Goal: Task Accomplishment & Management: Complete application form

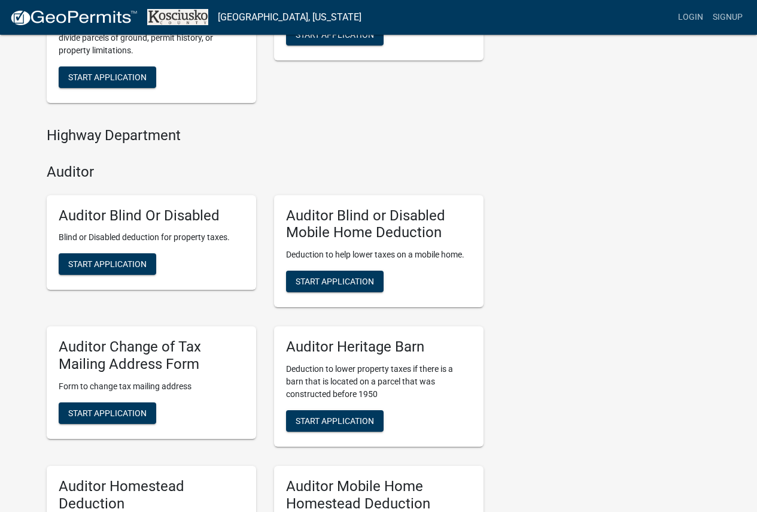
scroll to position [599, 0]
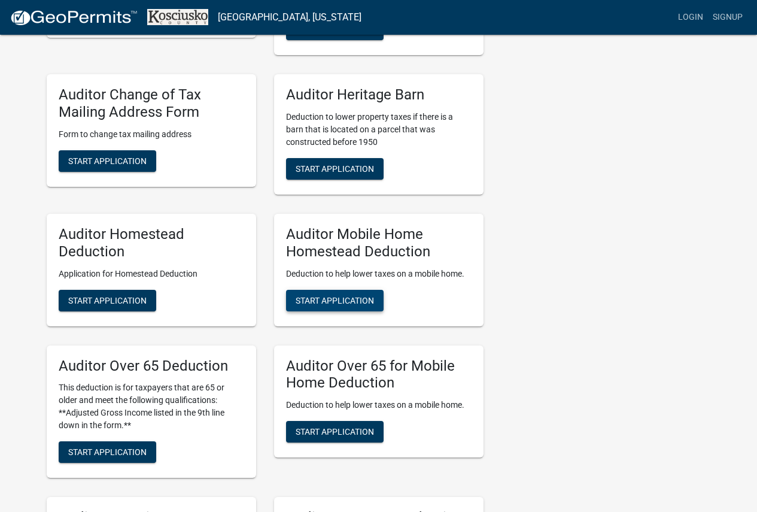
click at [354, 302] on span "Start Application" at bounding box center [335, 300] width 78 height 10
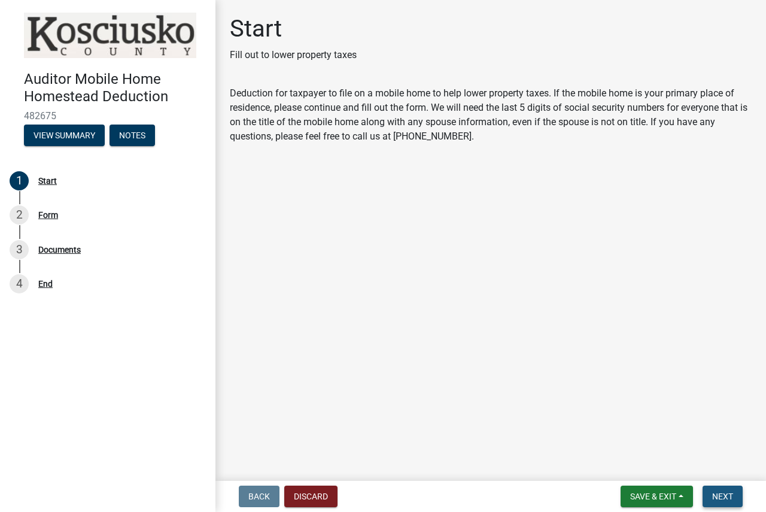
click at [732, 497] on span "Next" at bounding box center [722, 497] width 21 height 10
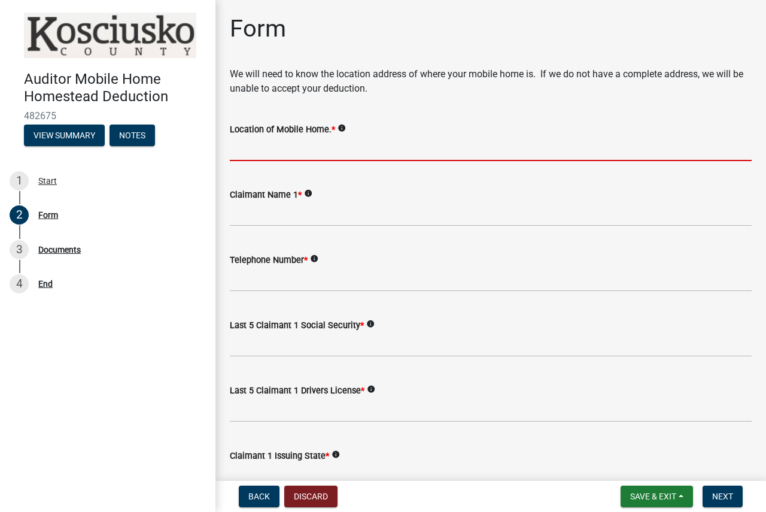
click at [366, 149] on input "Location of Mobile Home. *" at bounding box center [491, 149] width 522 height 25
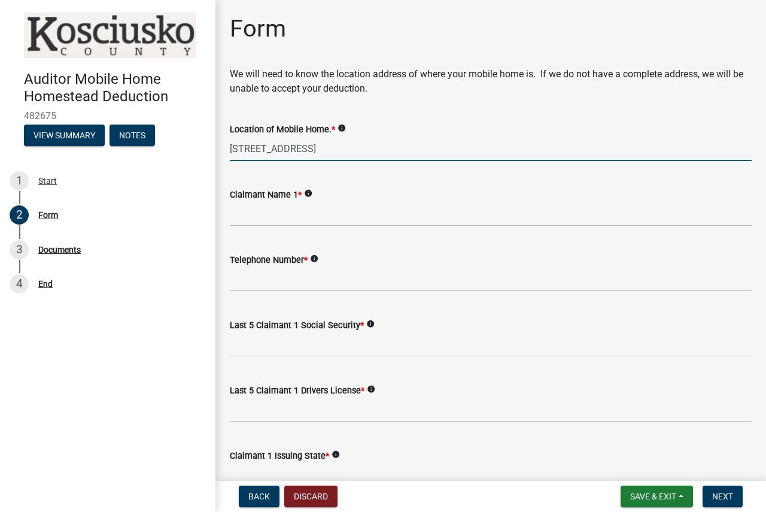
type input "[STREET_ADDRESS]"
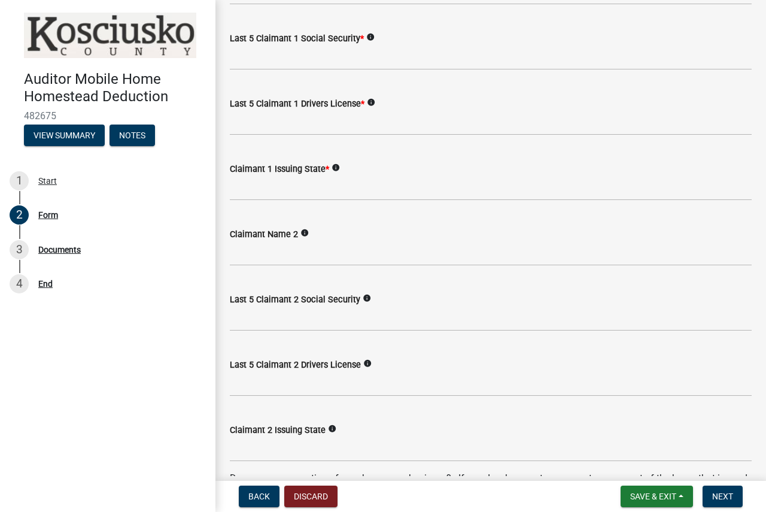
scroll to position [299, 0]
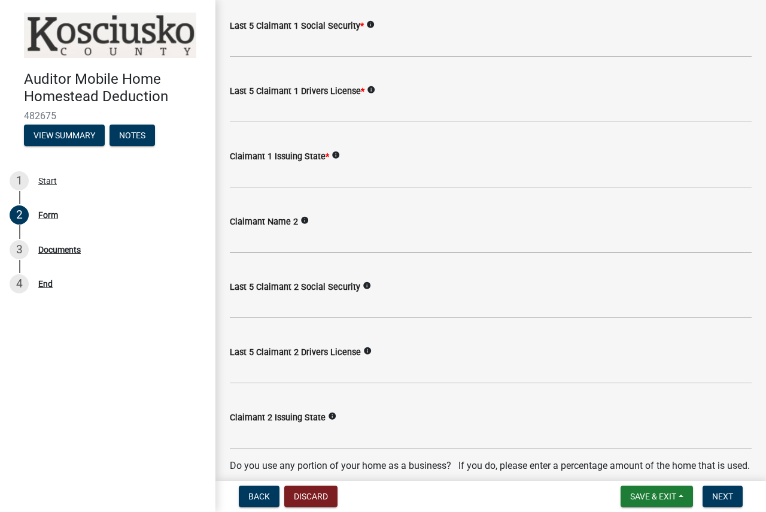
type input "[PERSON_NAME]"
click at [338, 235] on input "Claimant Name 2" at bounding box center [491, 241] width 522 height 25
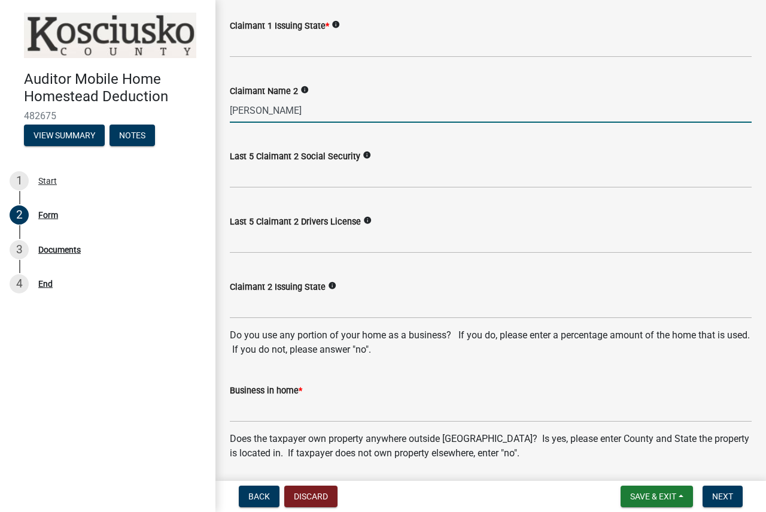
scroll to position [539, 0]
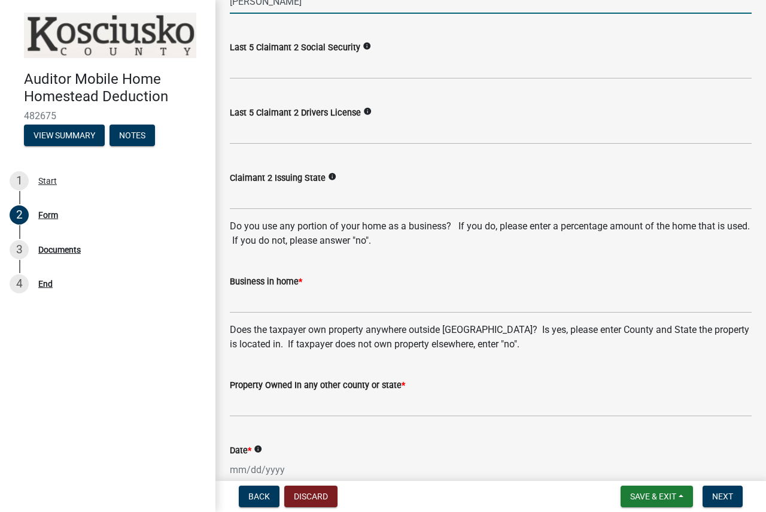
type input "[PERSON_NAME]"
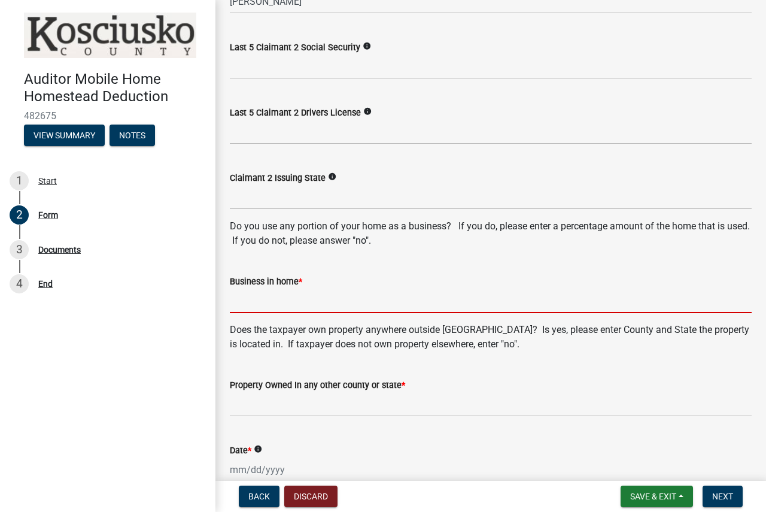
click at [304, 297] on input "Business in home *" at bounding box center [491, 301] width 522 height 25
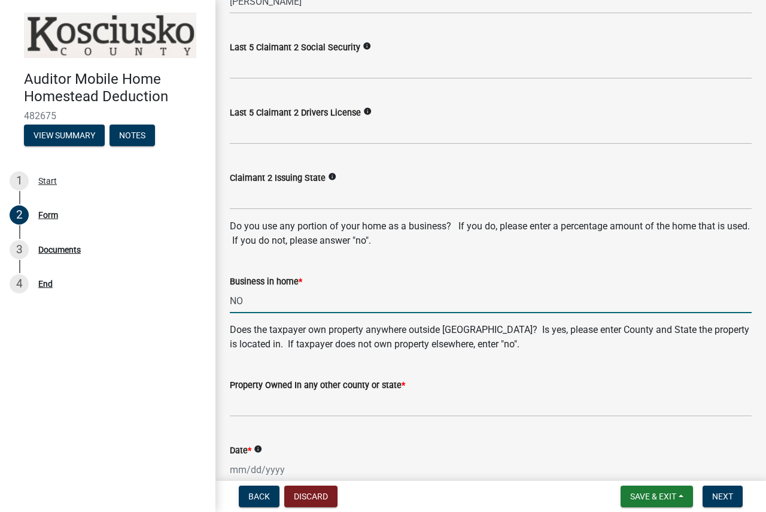
type input "NO"
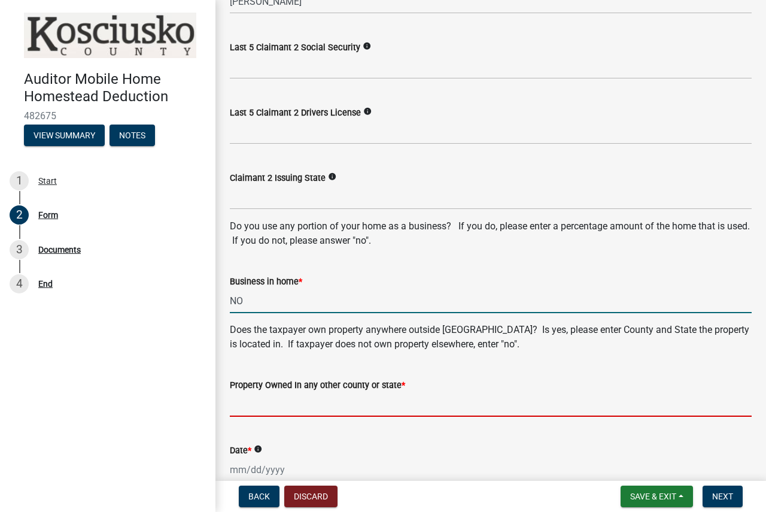
click at [314, 404] on input "Property Owned In any other county or state *" at bounding box center [491, 404] width 522 height 25
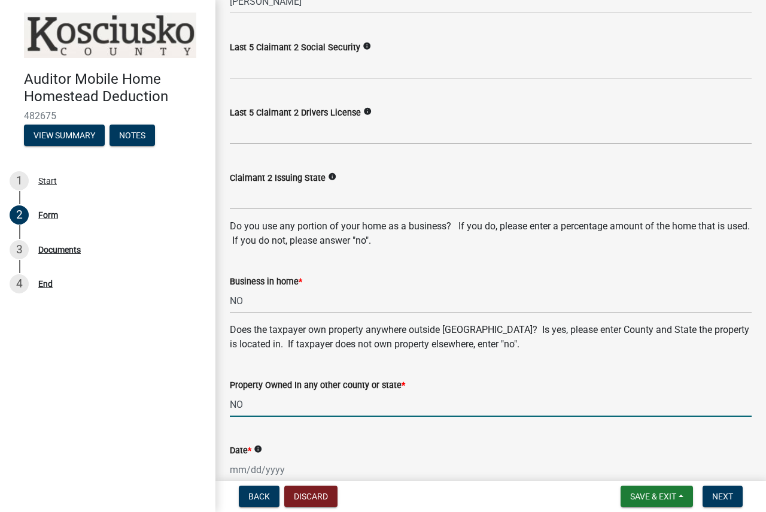
scroll to position [718, 0]
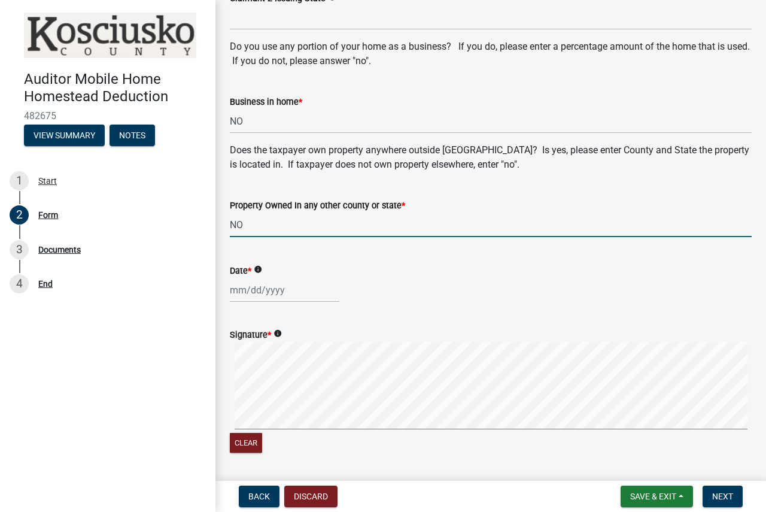
type input "NO"
click at [297, 295] on div at bounding box center [285, 290] width 110 height 25
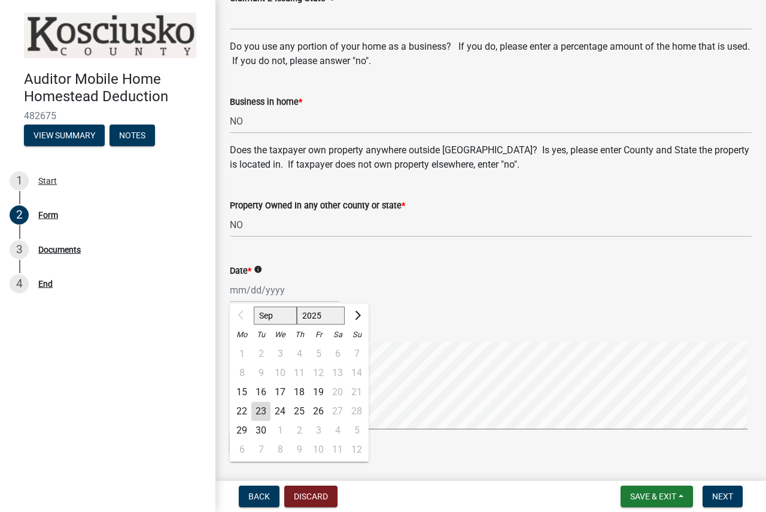
click at [258, 409] on div "23" at bounding box center [260, 411] width 19 height 19
type input "[DATE]"
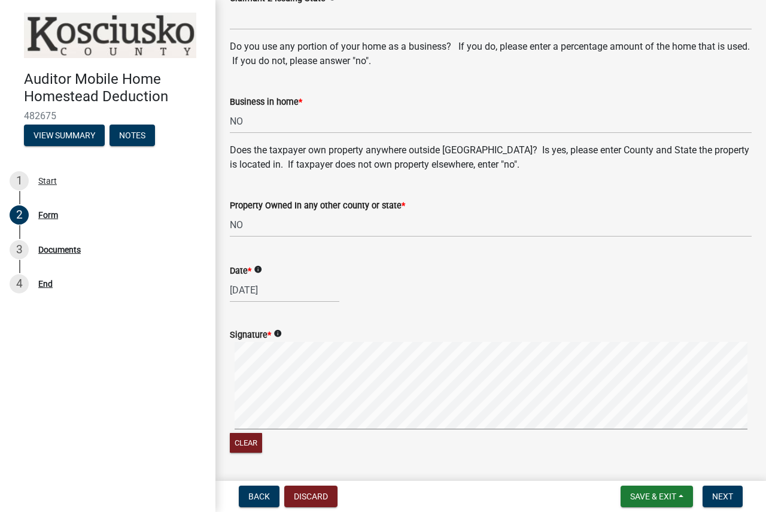
click at [226, 438] on div "Signature * info Clear" at bounding box center [491, 384] width 540 height 142
click at [256, 431] on signature-pad at bounding box center [491, 387] width 522 height 91
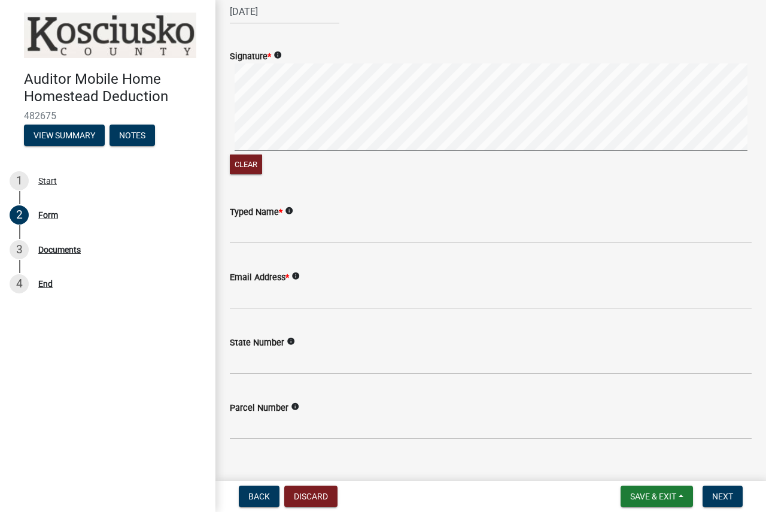
scroll to position [1017, 0]
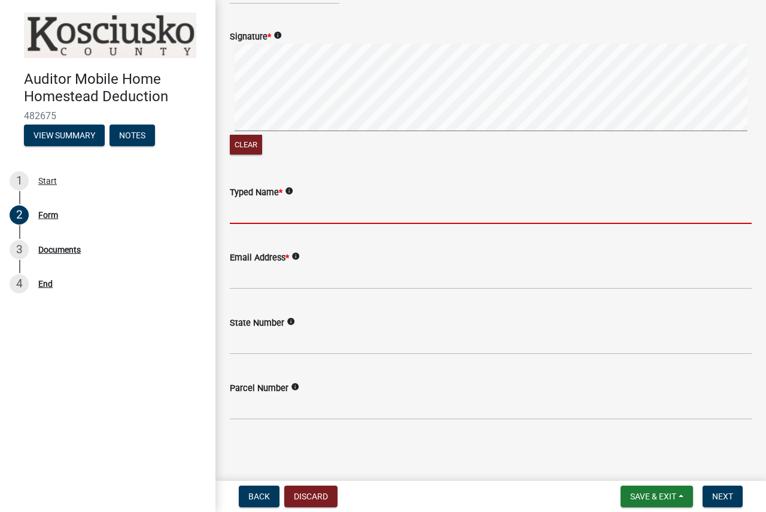
click at [341, 202] on input "Typed Name *" at bounding box center [491, 211] width 522 height 25
type input "In Office Form"
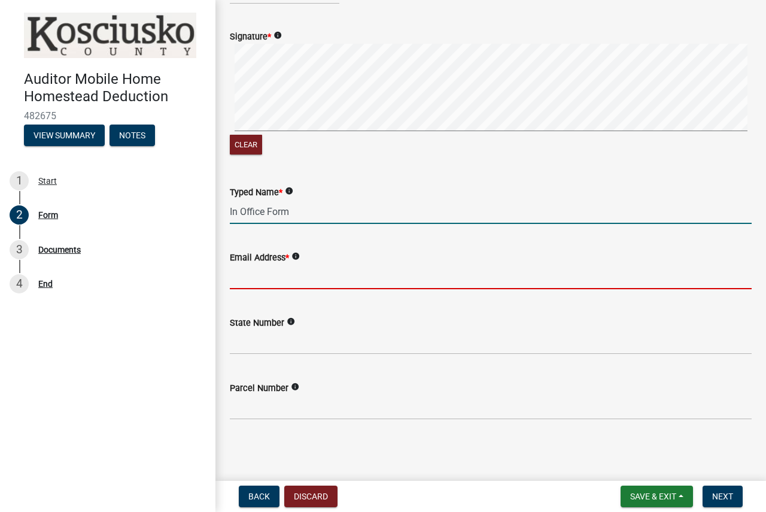
click at [286, 281] on input "Email Address *" at bounding box center [491, 277] width 522 height 25
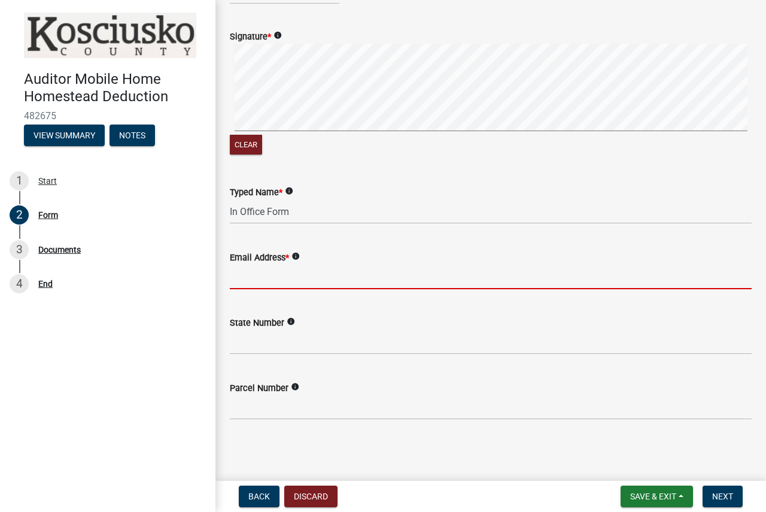
type input "[EMAIL_ADDRESS][DOMAIN_NAME]"
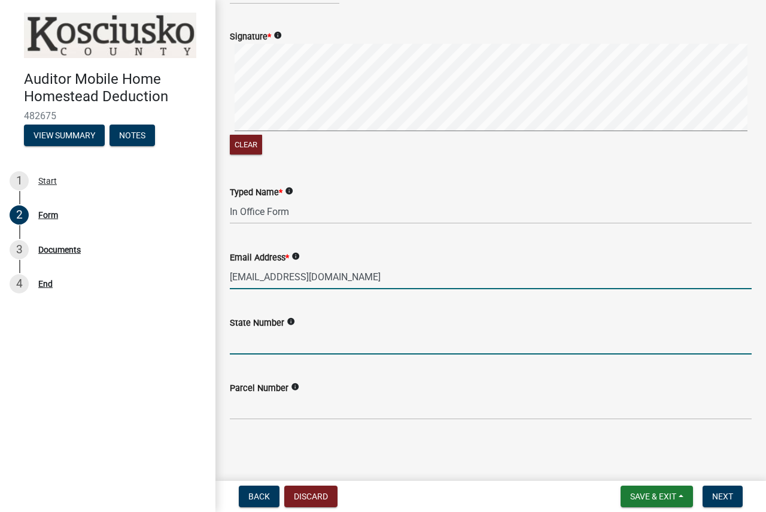
click at [282, 341] on input "State Number" at bounding box center [491, 342] width 522 height 25
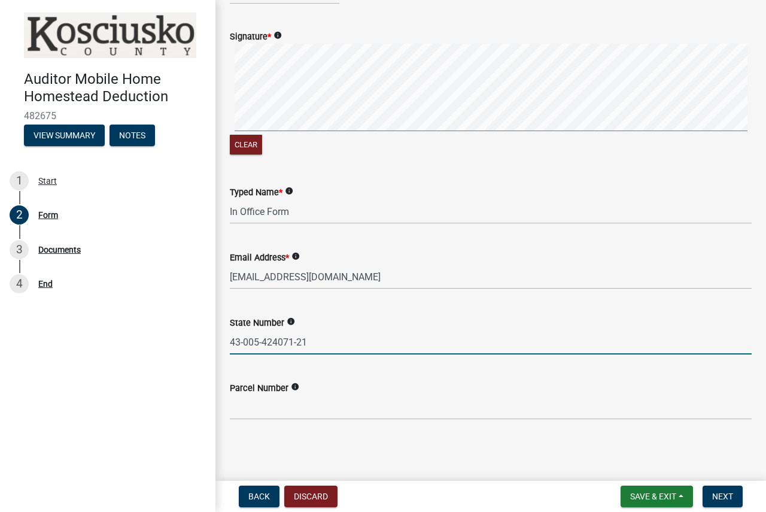
drag, startPoint x: 244, startPoint y: 344, endPoint x: 310, endPoint y: 347, distance: 65.9
click at [310, 347] on input "43-005-424071-21" at bounding box center [491, 342] width 522 height 25
type input "43-005-424071-21"
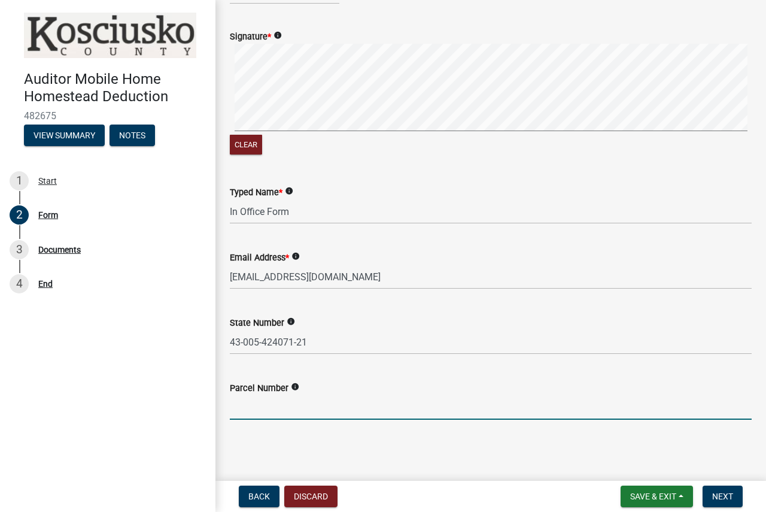
paste input "[PHONE_NUMBER]"
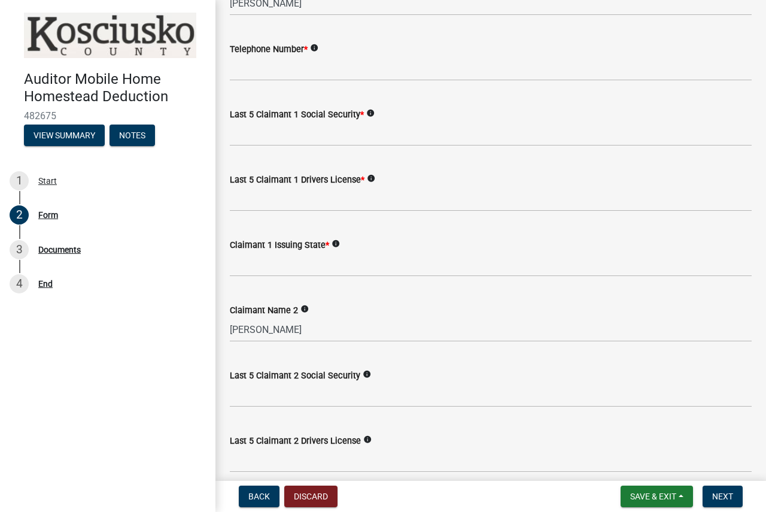
scroll to position [60, 0]
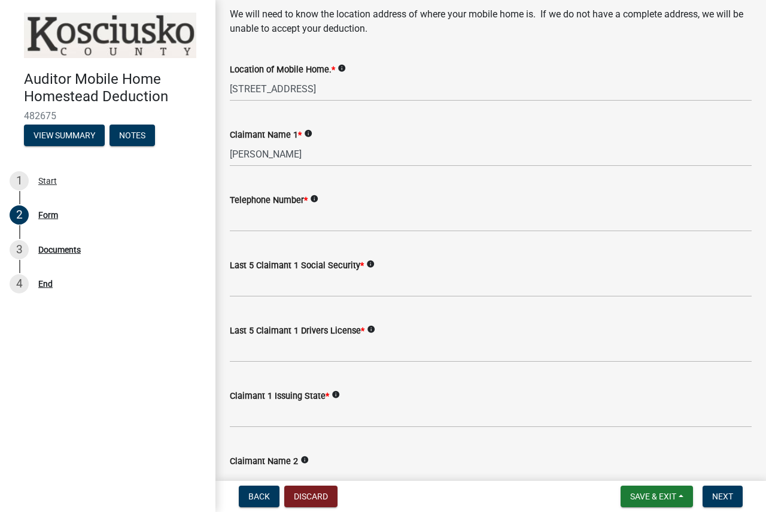
type input "[PHONE_NUMBER]"
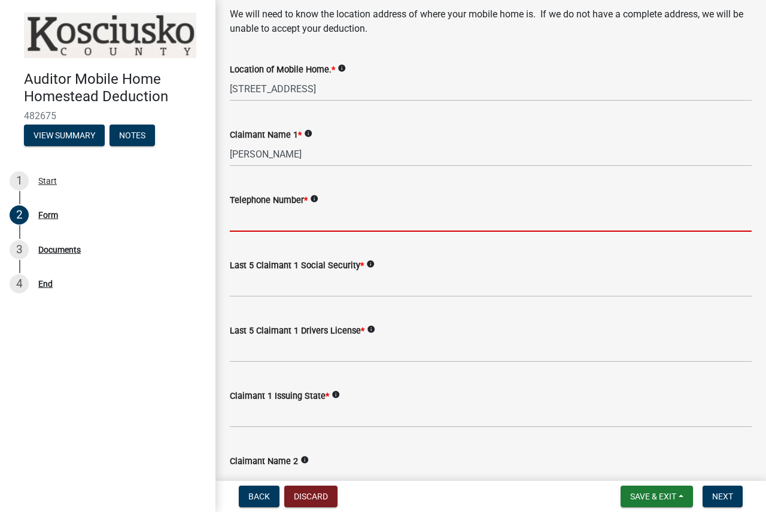
click at [301, 216] on input "Telephone Number *" at bounding box center [491, 219] width 522 height 25
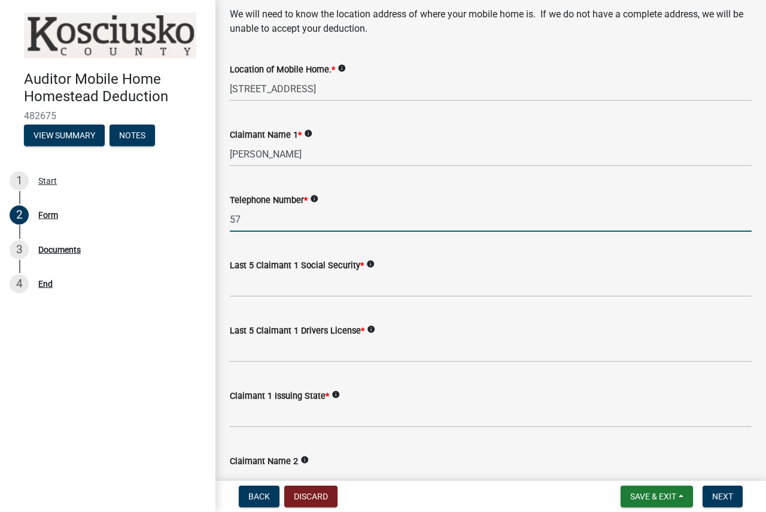
type input "5"
type input "[PHONE_NUMBER]"
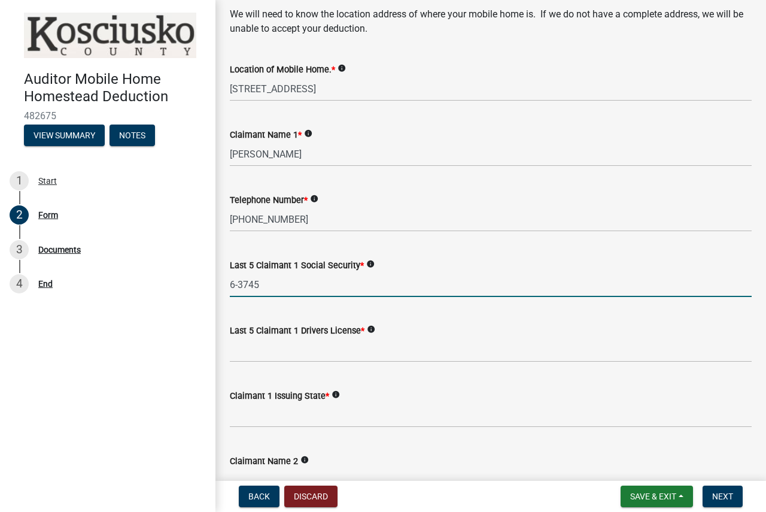
type input "6-3745"
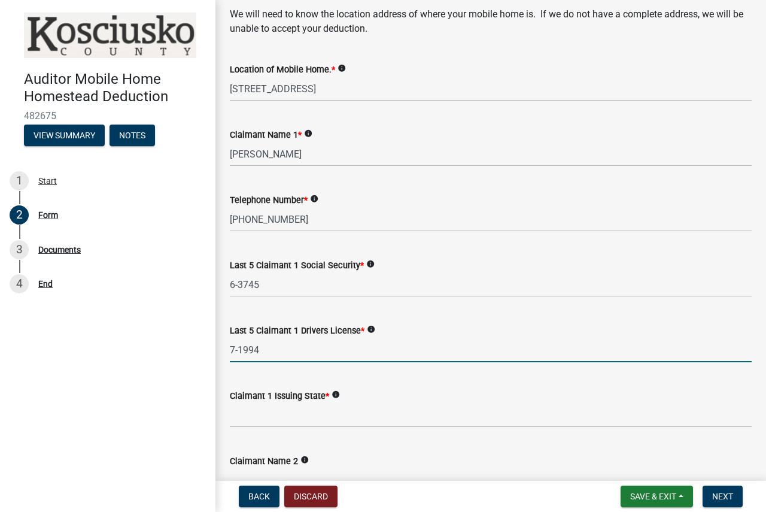
type input "7-1994"
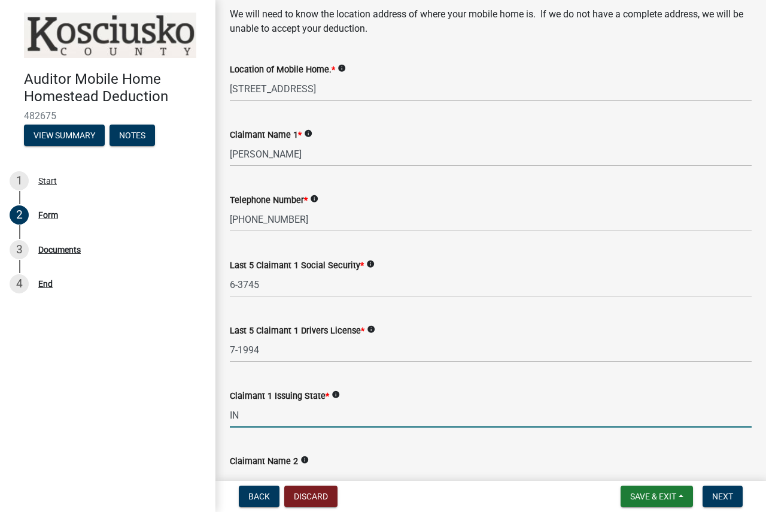
type input "IN"
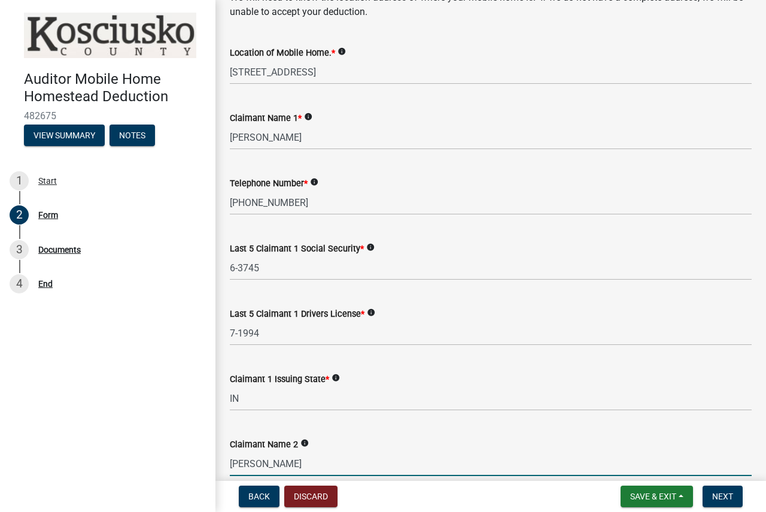
scroll to position [368, 0]
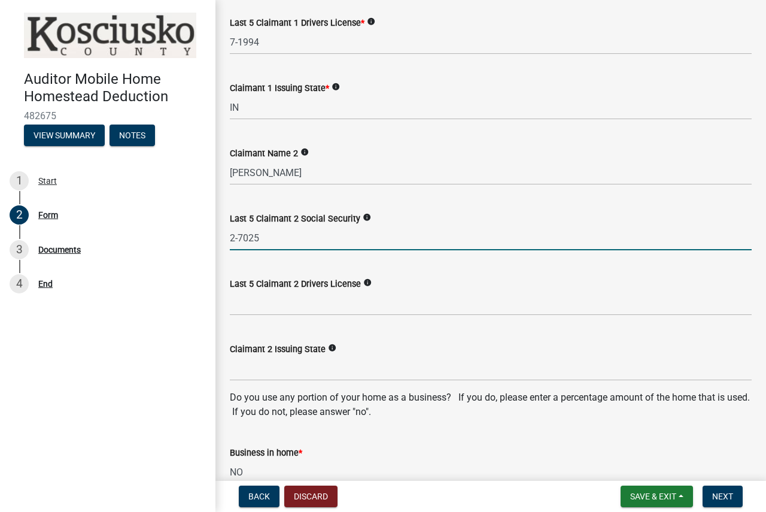
type input "2-7025"
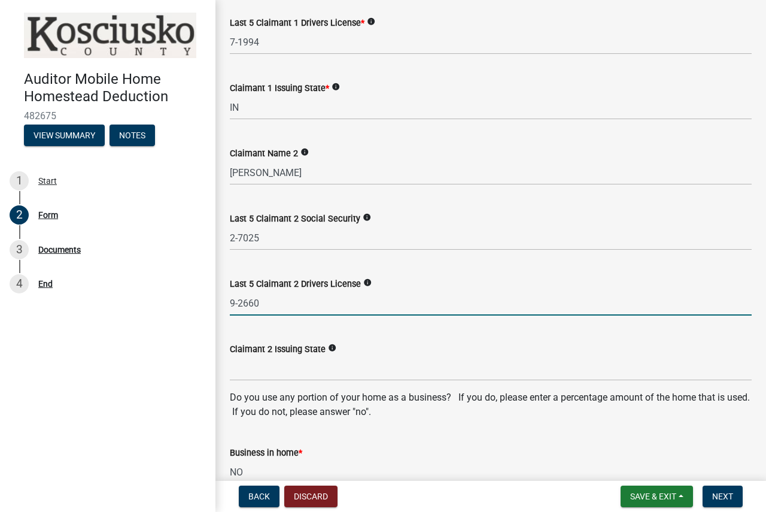
type input "9-2660"
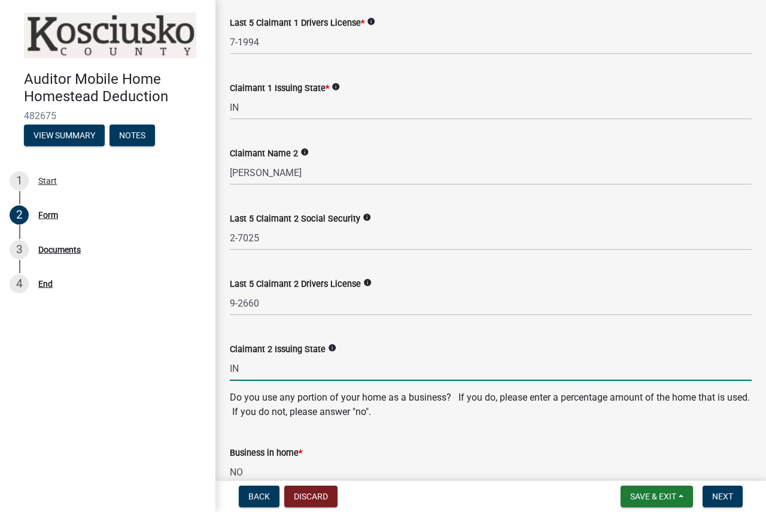
type input "IN"
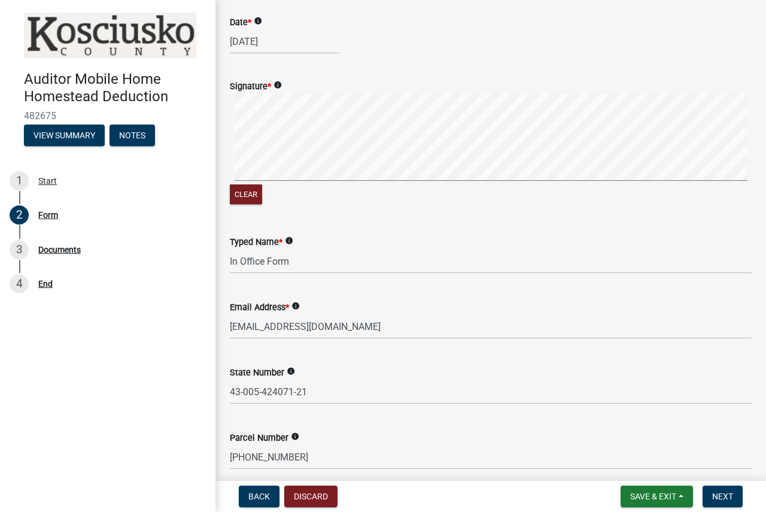
scroll to position [1017, 0]
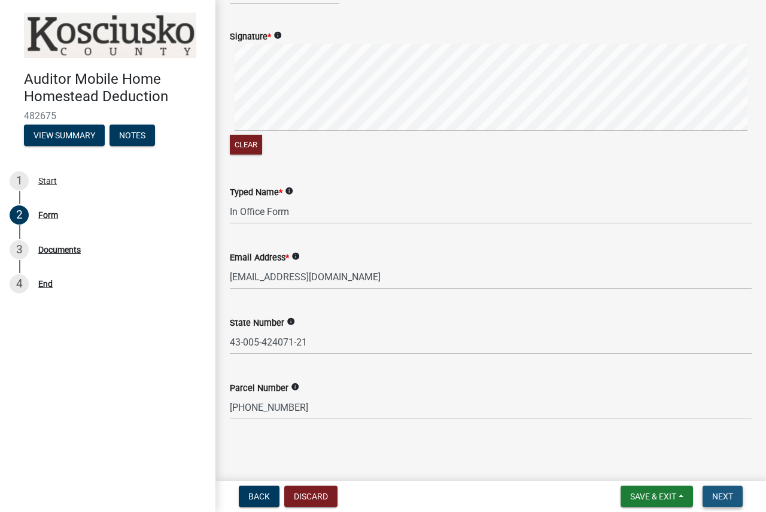
click at [732, 492] on span "Next" at bounding box center [722, 497] width 21 height 10
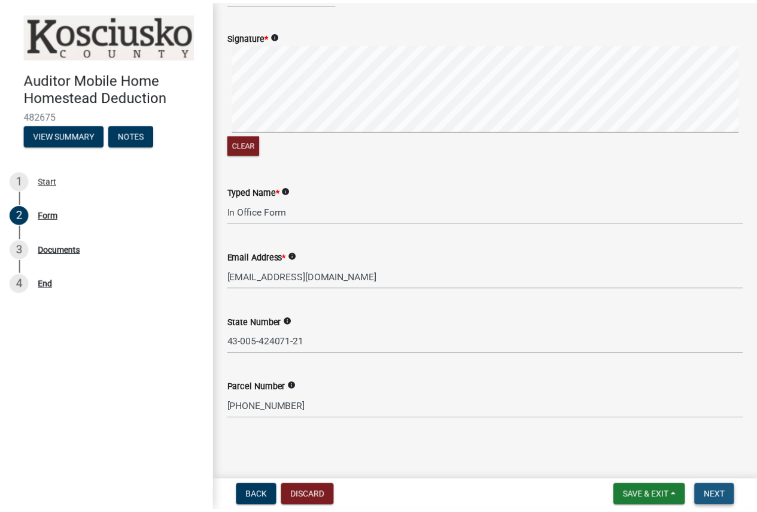
scroll to position [0, 0]
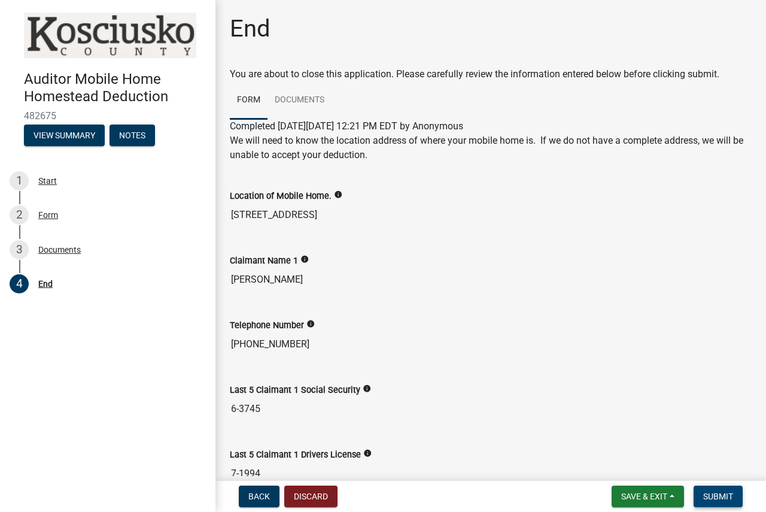
click at [732, 492] on span "Submit" at bounding box center [718, 497] width 30 height 10
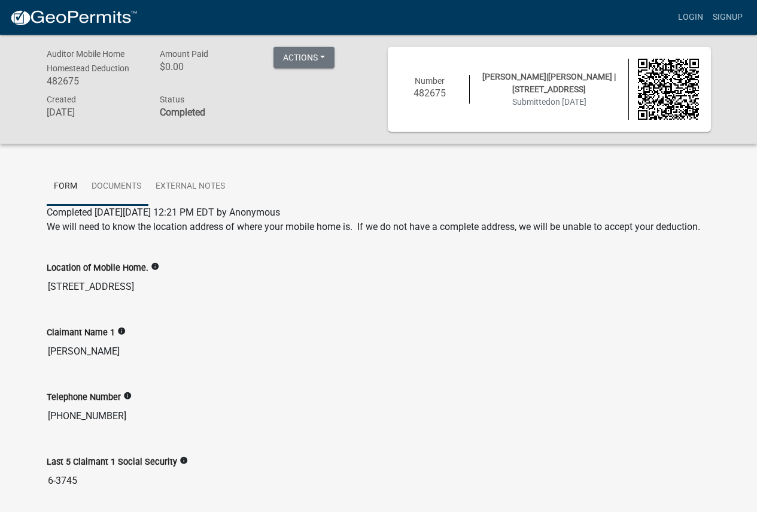
click at [125, 186] on link "Documents" at bounding box center [116, 187] width 64 height 38
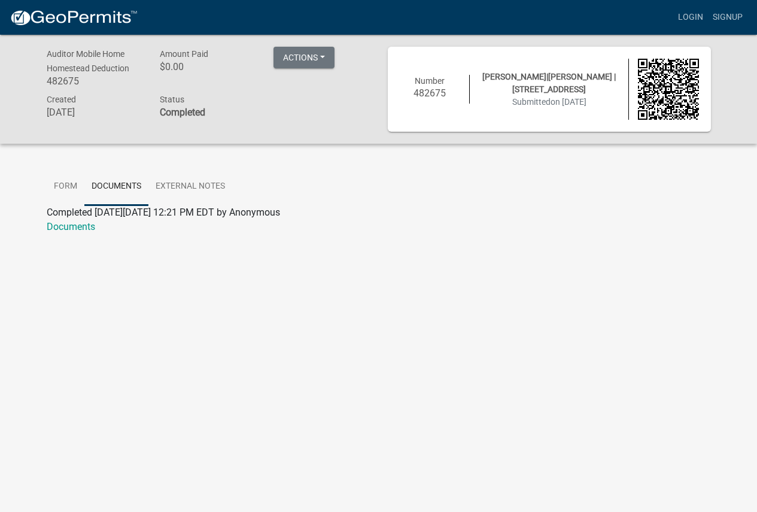
click at [87, 227] on link "Documents" at bounding box center [71, 226] width 48 height 11
